Goal: Information Seeking & Learning: Learn about a topic

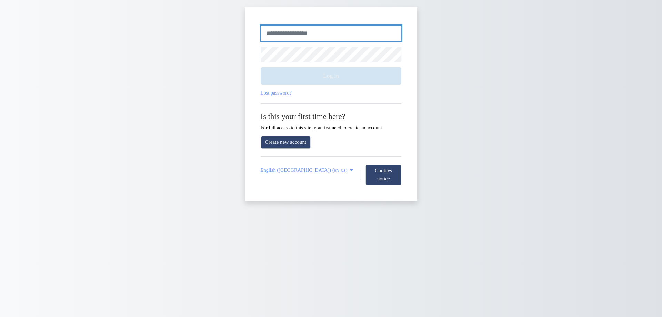
type input "**********"
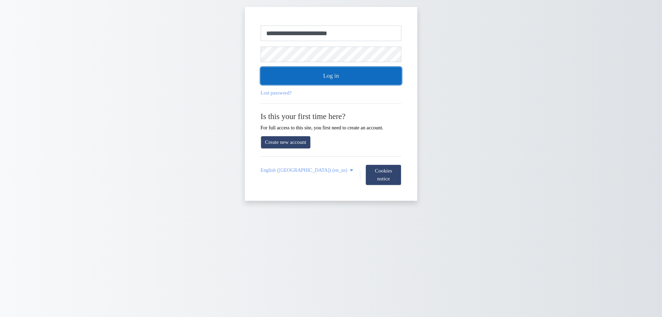
click at [339, 78] on button "Log in" at bounding box center [331, 75] width 141 height 17
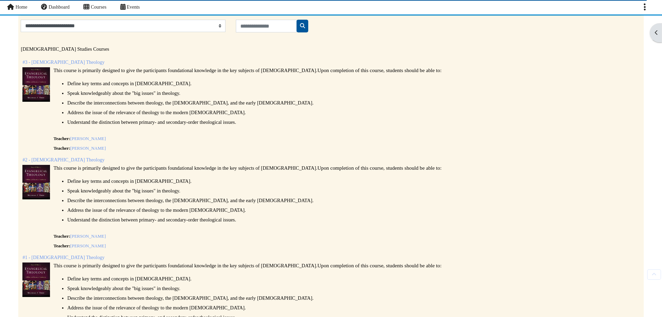
scroll to position [69, 0]
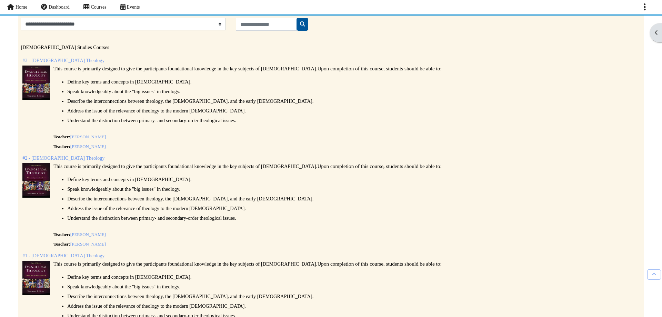
click at [52, 77] on div "This course is primarily designed to give the participants foundational knowled…" at bounding box center [346, 110] width 589 height 88
click at [56, 60] on link "#3 - [DEMOGRAPHIC_DATA] Theology" at bounding box center [63, 60] width 82 height 5
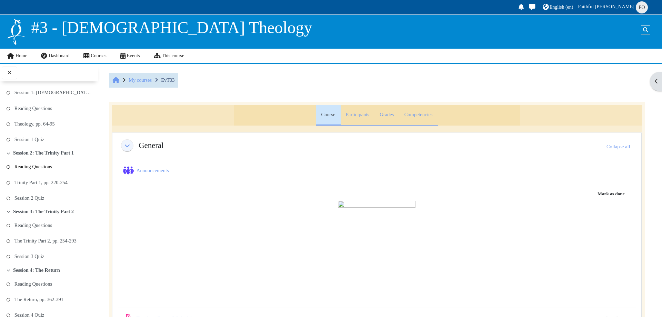
scroll to position [103, 0]
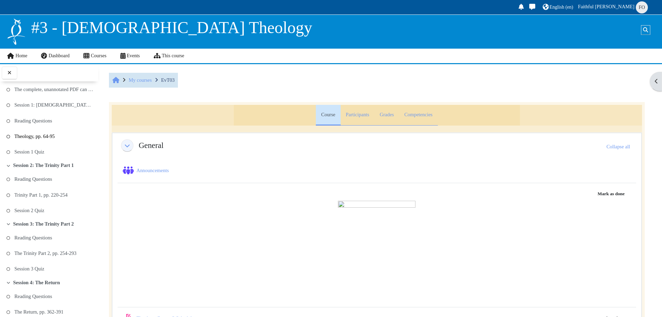
click at [35, 134] on link "Theology, pp. 64-95" at bounding box center [34, 136] width 40 height 10
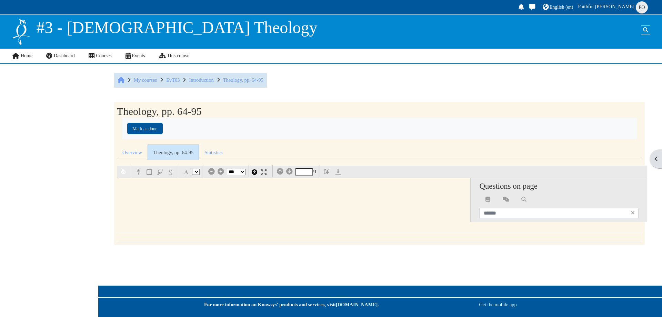
select select "*"
select select "**"
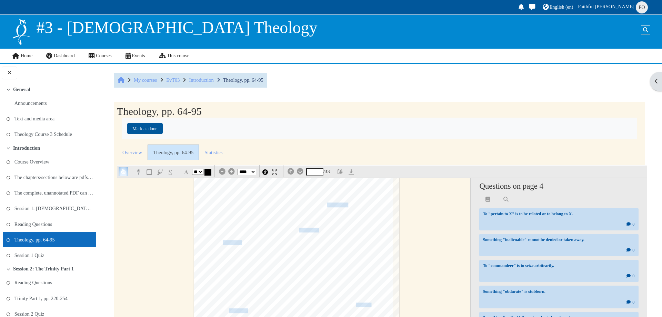
scroll to position [1517, 0]
click at [277, 176] on div "* * ** ** ** ** ** ** ** ** ** ** ** ** *** *** **** **** **** **** * / 33" at bounding box center [383, 170] width 529 height 11
click at [275, 172] on img at bounding box center [275, 172] width 6 height 6
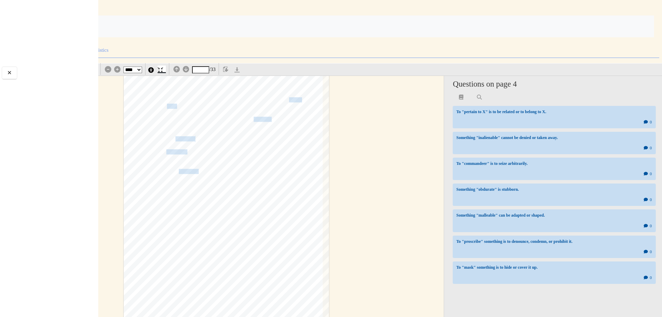
scroll to position [2655, 0]
drag, startPoint x: 232, startPoint y: 276, endPoint x: 152, endPoint y: 270, distance: 80.2
click at [152, 270] on div "§ 1.6 Sources for Theology 73 rChristia~ity is imperfectly correlated with the …" at bounding box center [226, 214] width 205 height 290
copy div "How we view culture is determined in part by which culture we are living in and…"
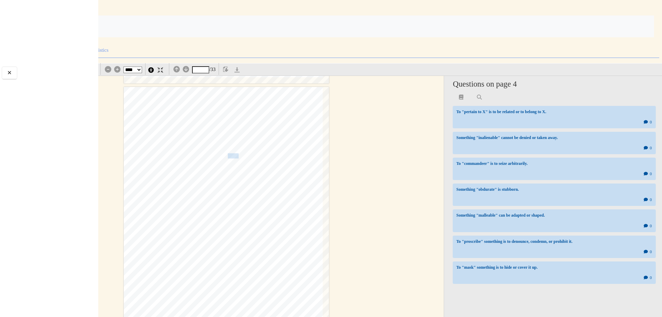
scroll to position [2966, 0]
drag, startPoint x: 274, startPoint y: 143, endPoint x: 292, endPoint y: 152, distance: 20.1
click at [292, 152] on div "74 Prolegomena Yet we may not have to choose between.entirely positive and enti…" at bounding box center [226, 197] width 205 height 290
drag, startPoint x: 274, startPoint y: 142, endPoint x: 296, endPoint y: 160, distance: 27.7
click at [296, 160] on div "74 Prolegomena Yet we may not have to choose between.entirely positive and enti…" at bounding box center [226, 197] width 205 height 290
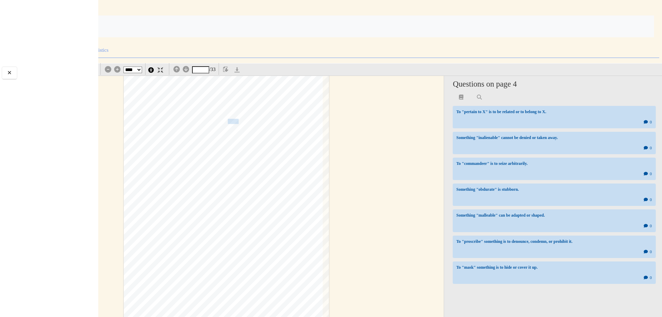
click at [443, 34] on div "Mark as done" at bounding box center [331, 26] width 636 height 21
click at [162, 70] on img at bounding box center [161, 70] width 6 height 6
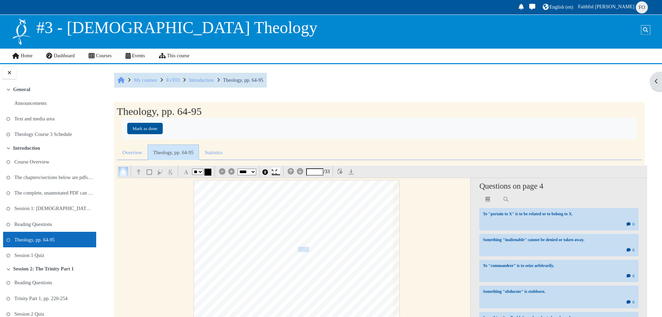
scroll to position [2931, 0]
click at [275, 172] on img at bounding box center [275, 172] width 6 height 6
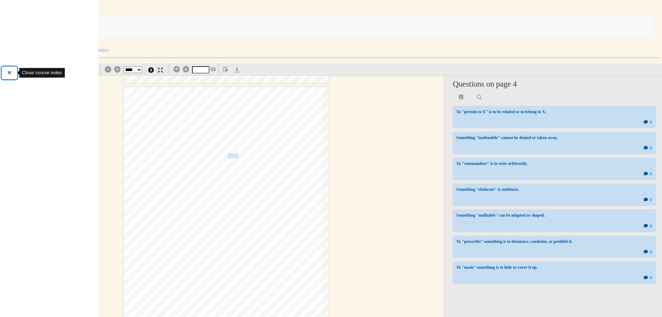
click at [11, 74] on icon at bounding box center [9, 72] width 7 height 5
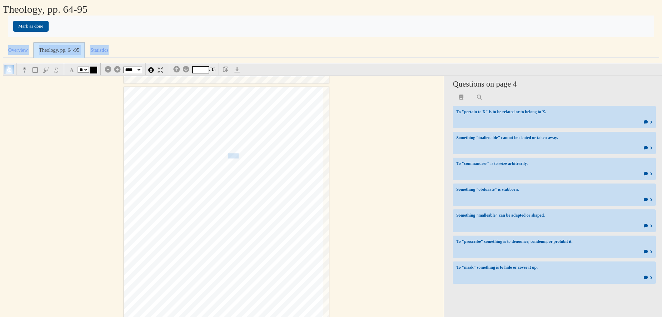
drag, startPoint x: 131, startPoint y: 34, endPoint x: 266, endPoint y: 41, distance: 134.3
click at [266, 41] on section "Theology, pp. 64-95 Completion requirements [PERSON_NAME] as done Overview Ques…" at bounding box center [331, 158] width 662 height 317
click at [209, 101] on div "74 Prolegomena Yet we may not have to choose between.entirely positive and enti…" at bounding box center [226, 232] width 205 height 290
click at [209, 101] on span "Prolegomena" at bounding box center [237, 97] width 183 height 20
drag, startPoint x: 166, startPoint y: 148, endPoint x: 213, endPoint y: 150, distance: 47.3
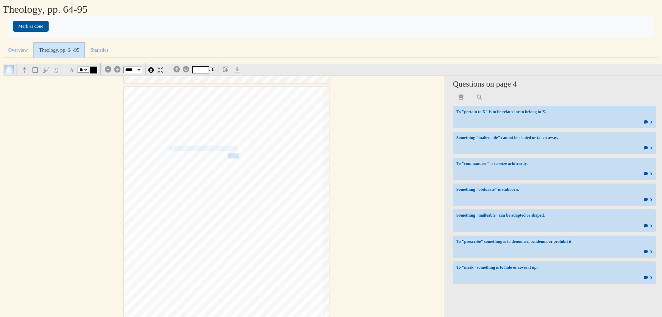
click at [213, 150] on div "74 Prolegomena Yet we may not have to choose between.entirely positive and enti…" at bounding box center [226, 232] width 205 height 290
drag, startPoint x: 274, startPoint y: 176, endPoint x: 290, endPoint y: 193, distance: 23.7
click at [290, 193] on div "74 Prolegomena Yet we may not have to choose between.entirely positive and enti…" at bounding box center [226, 232] width 205 height 290
copy div "Scripture will mandate that we think holistically and subtly, wisely and penetr…"
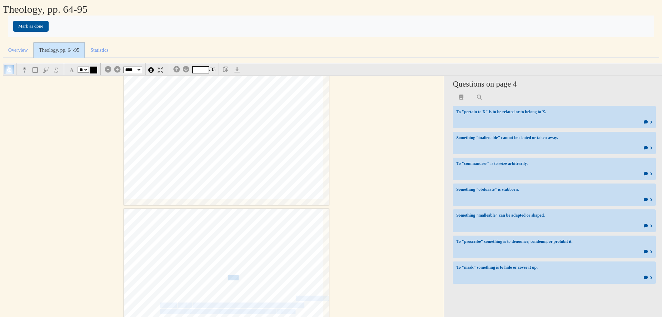
scroll to position [2793, 0]
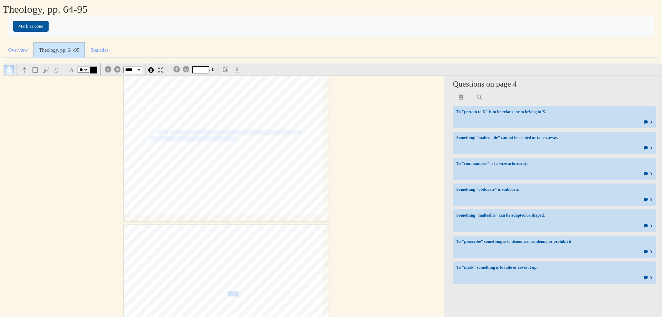
drag, startPoint x: 160, startPoint y: 132, endPoint x: 232, endPoint y: 140, distance: 72.8
click at [232, 140] on div "§ 1.6 Sources for Theology 73 rChristia~ity is imperfectly correlated with the …" at bounding box center [226, 76] width 205 height 290
copy div "How we view culture is determined in part by which culture we are living in and…"
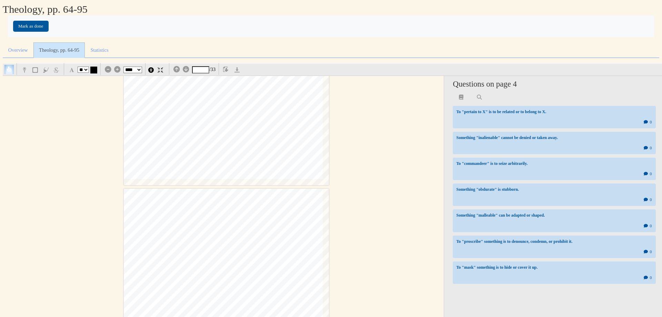
scroll to position [2104, 0]
type input "*"
